Goal: Information Seeking & Learning: Learn about a topic

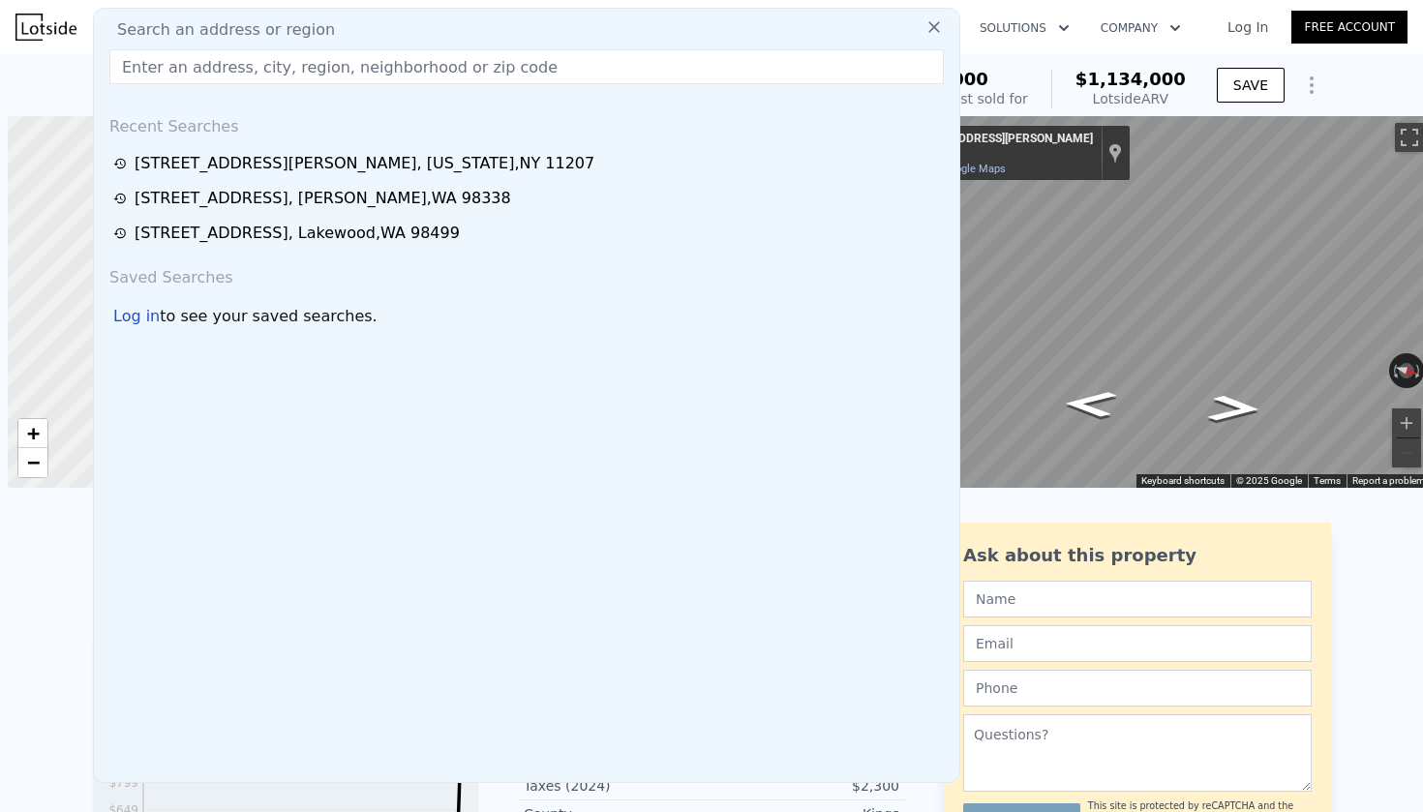
scroll to position [0, 8]
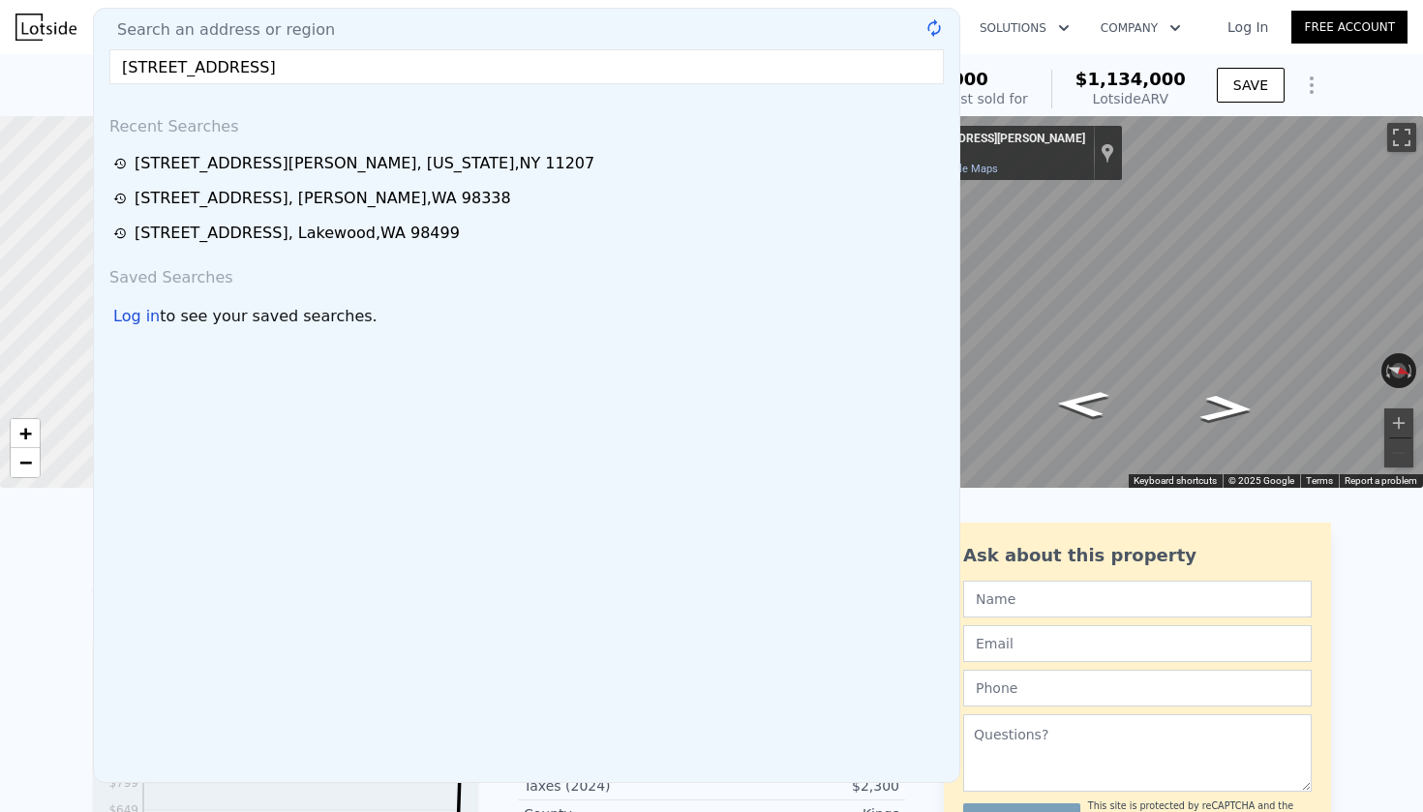
type input "[STREET_ADDRESS]"
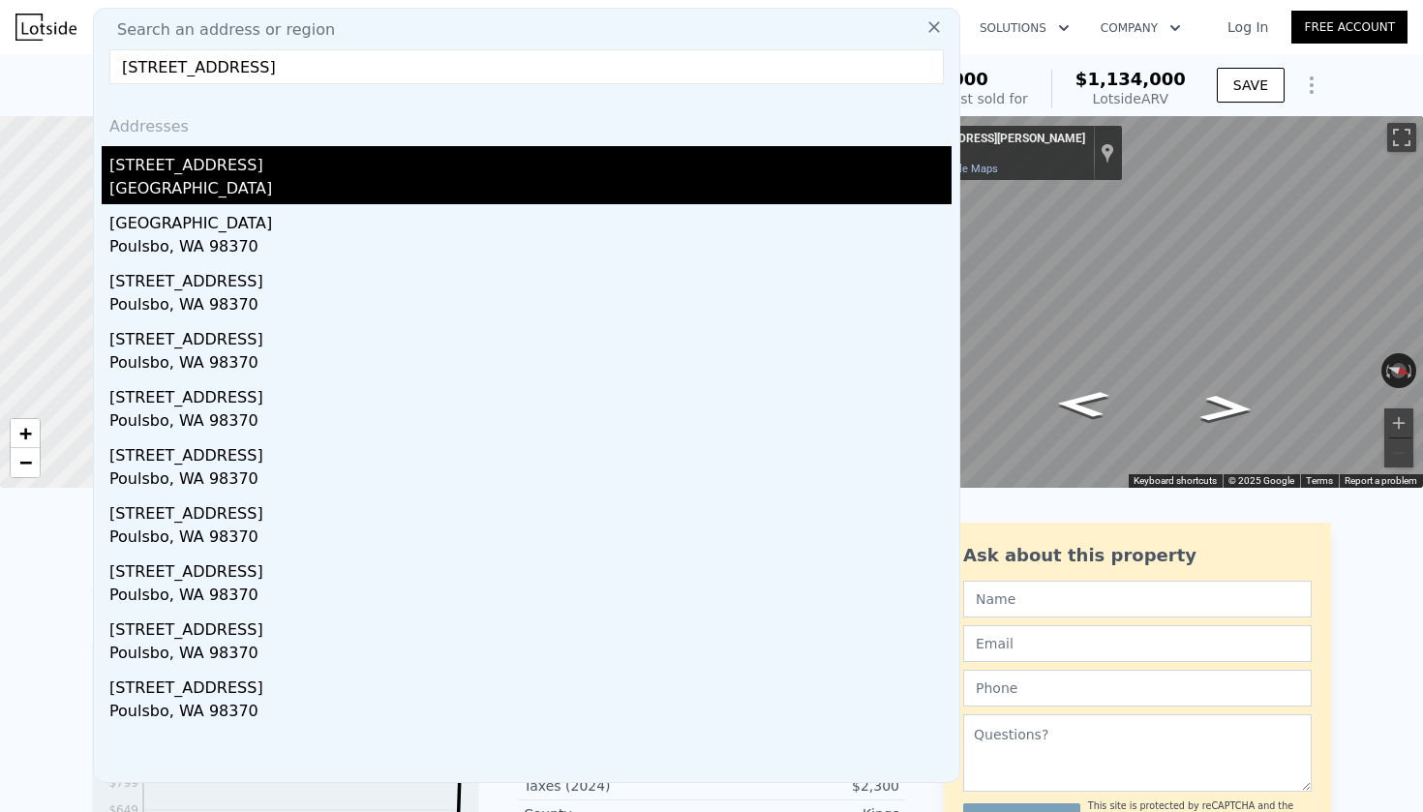
click at [290, 177] on div "[GEOGRAPHIC_DATA]" at bounding box center [530, 190] width 842 height 27
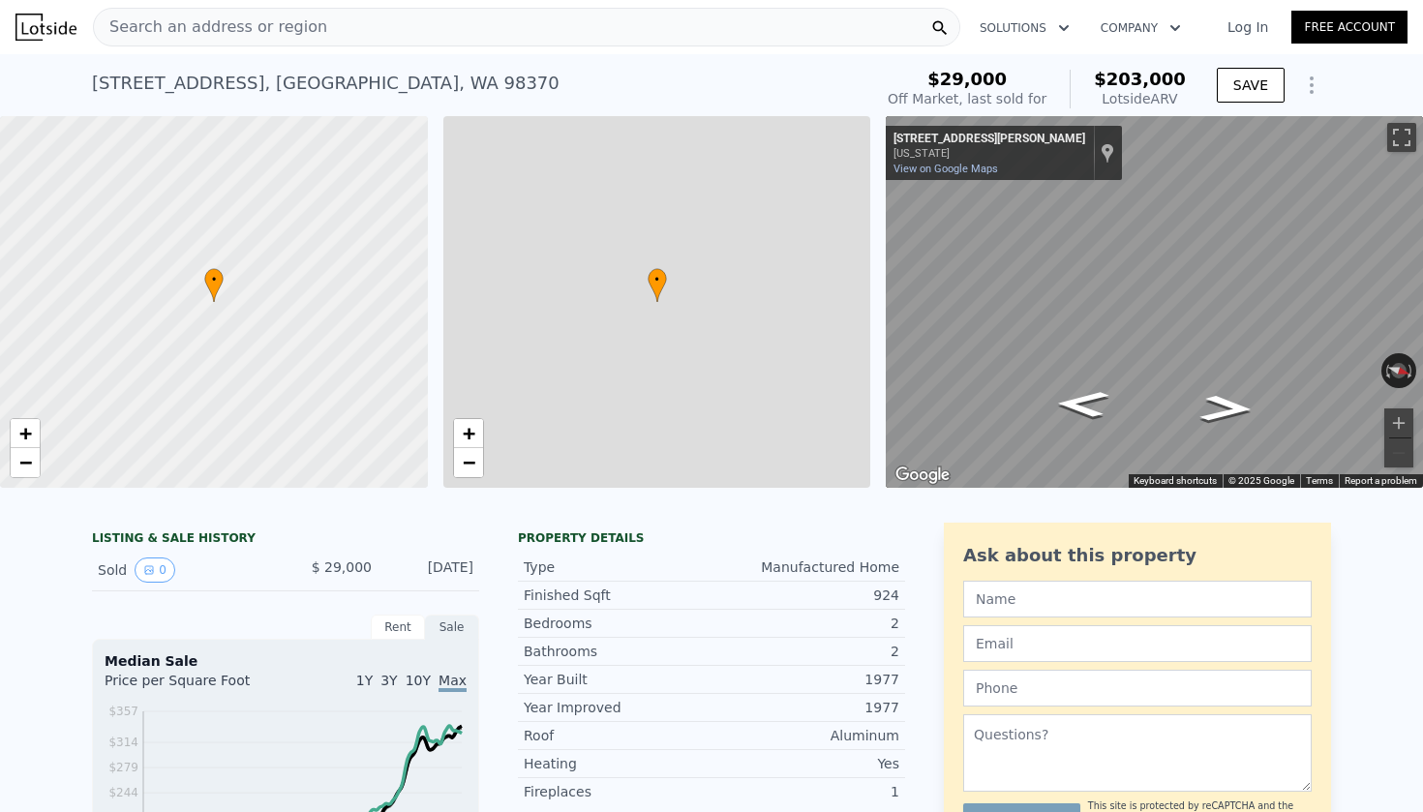
type input "2"
type input "3"
type input "2"
type input "960"
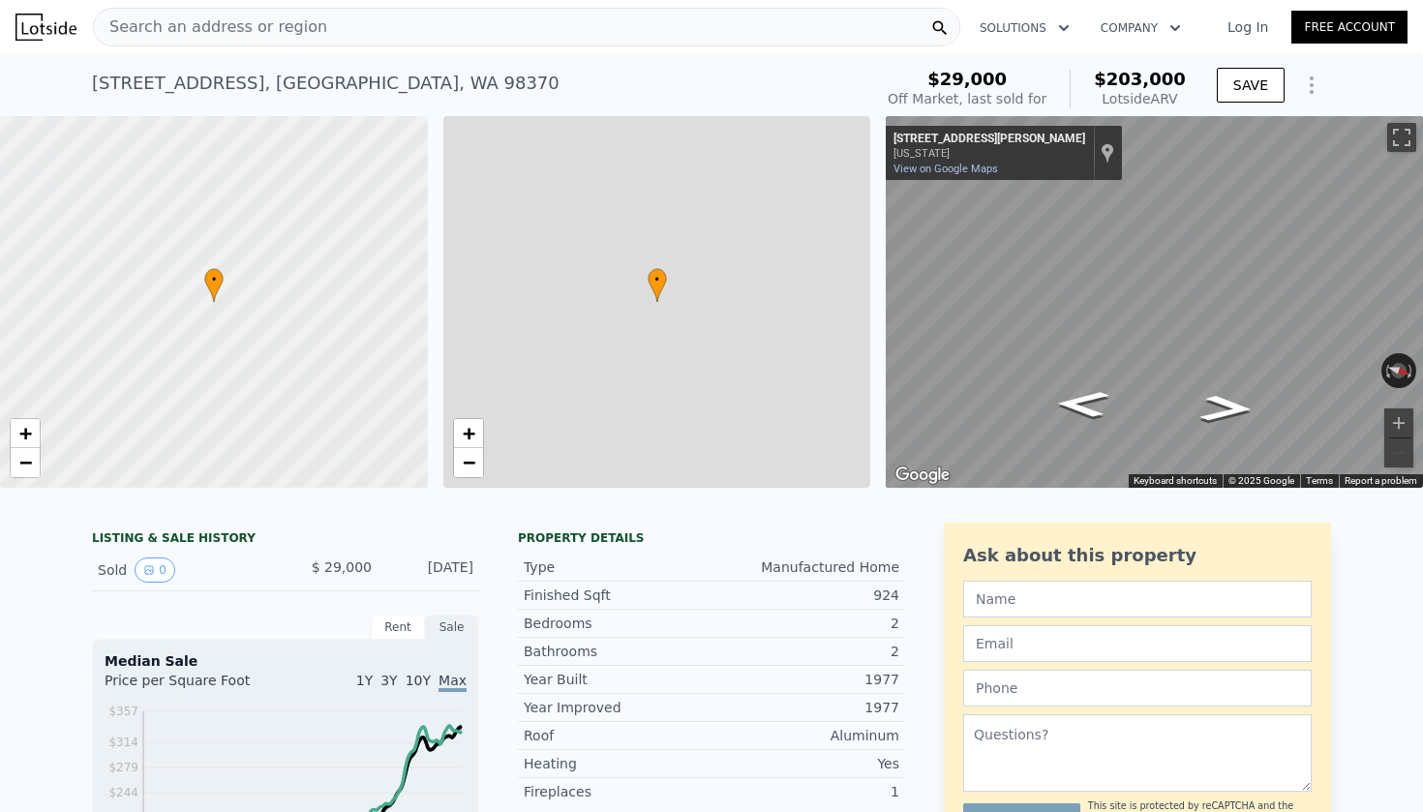
type input "1152"
type input "8712"
type input "11761"
type input "$ 203,000"
type input "5"
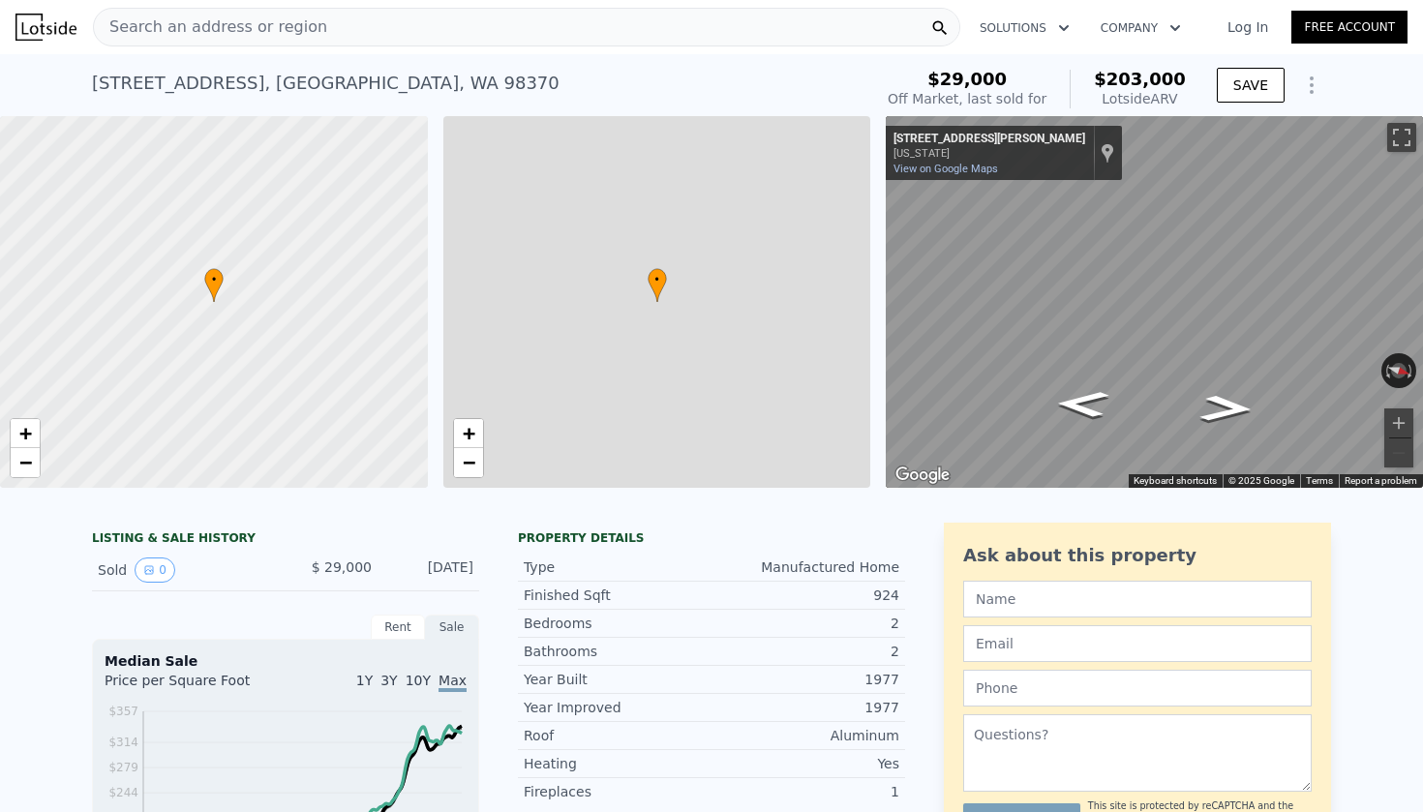
type input "$ 155,556"
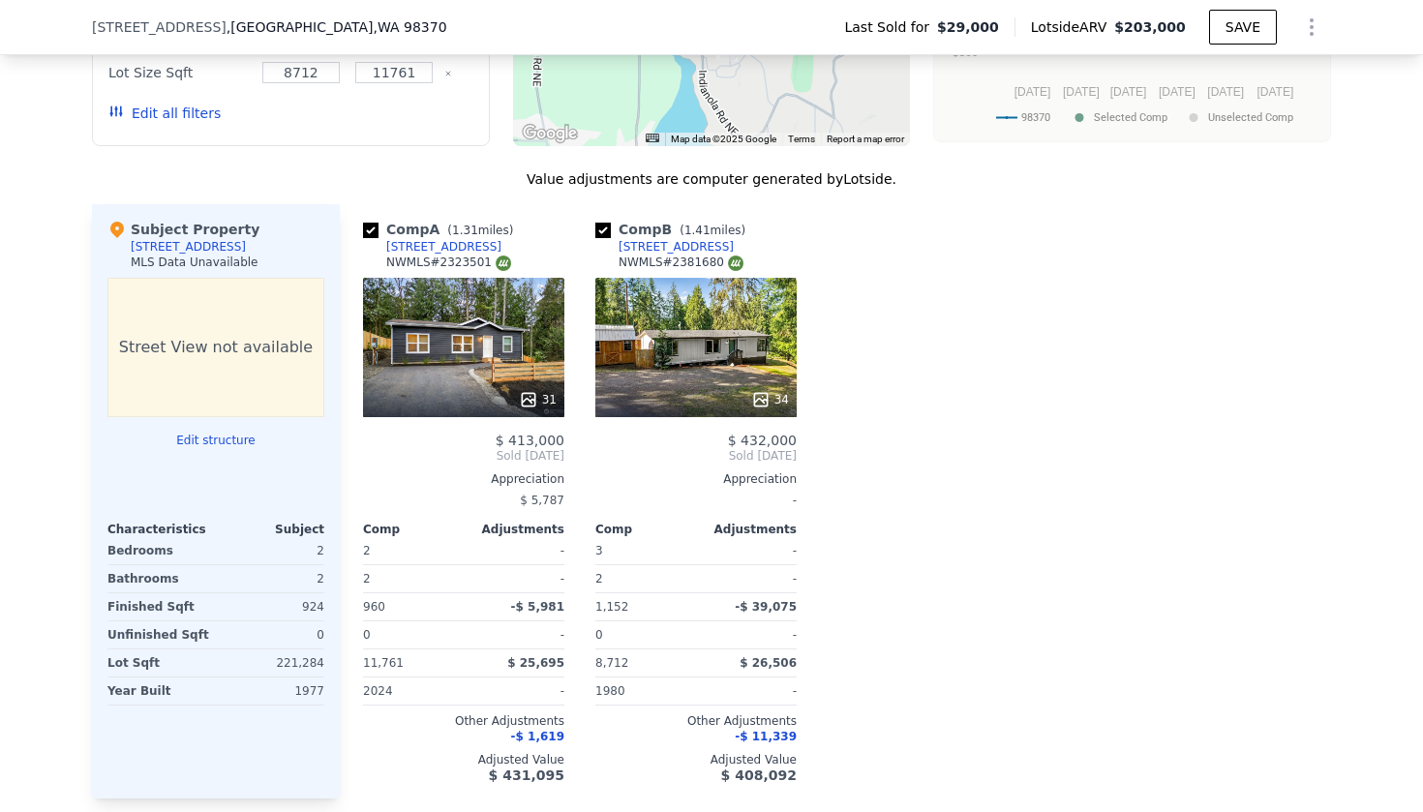
scroll to position [1753, 0]
